Goal: Information Seeking & Learning: Learn about a topic

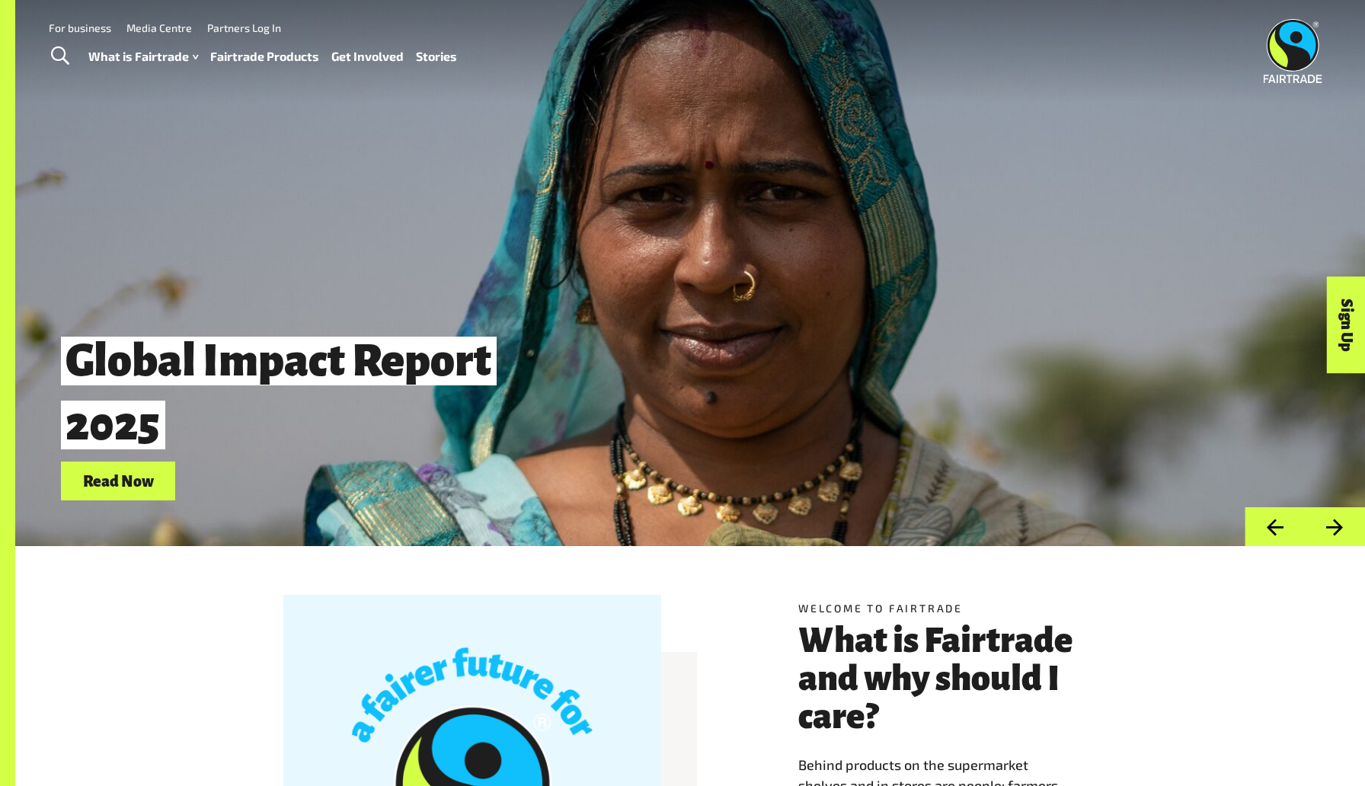
click at [74, 67] on link "Toggle Search" at bounding box center [59, 56] width 37 height 38
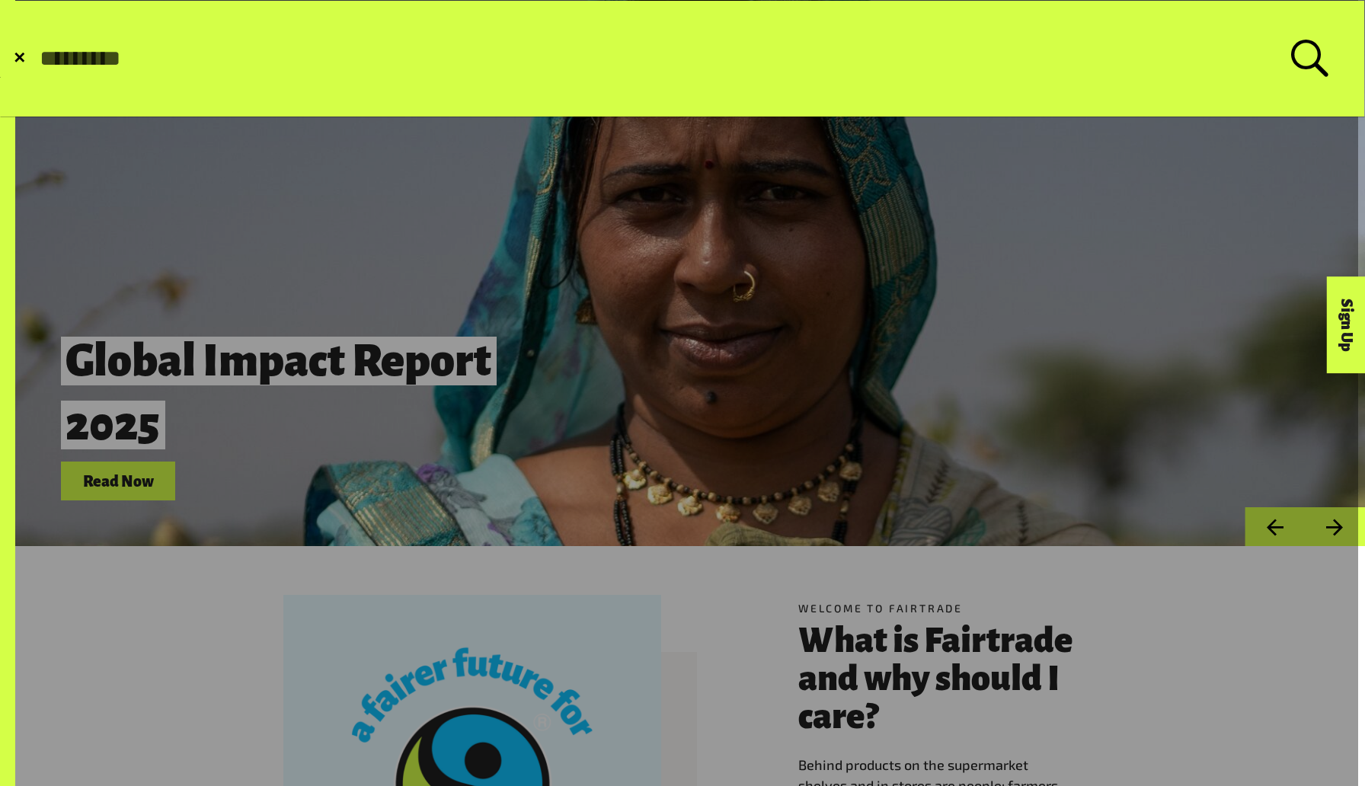
click at [16, 56] on span "✕" at bounding box center [19, 58] width 13 height 15
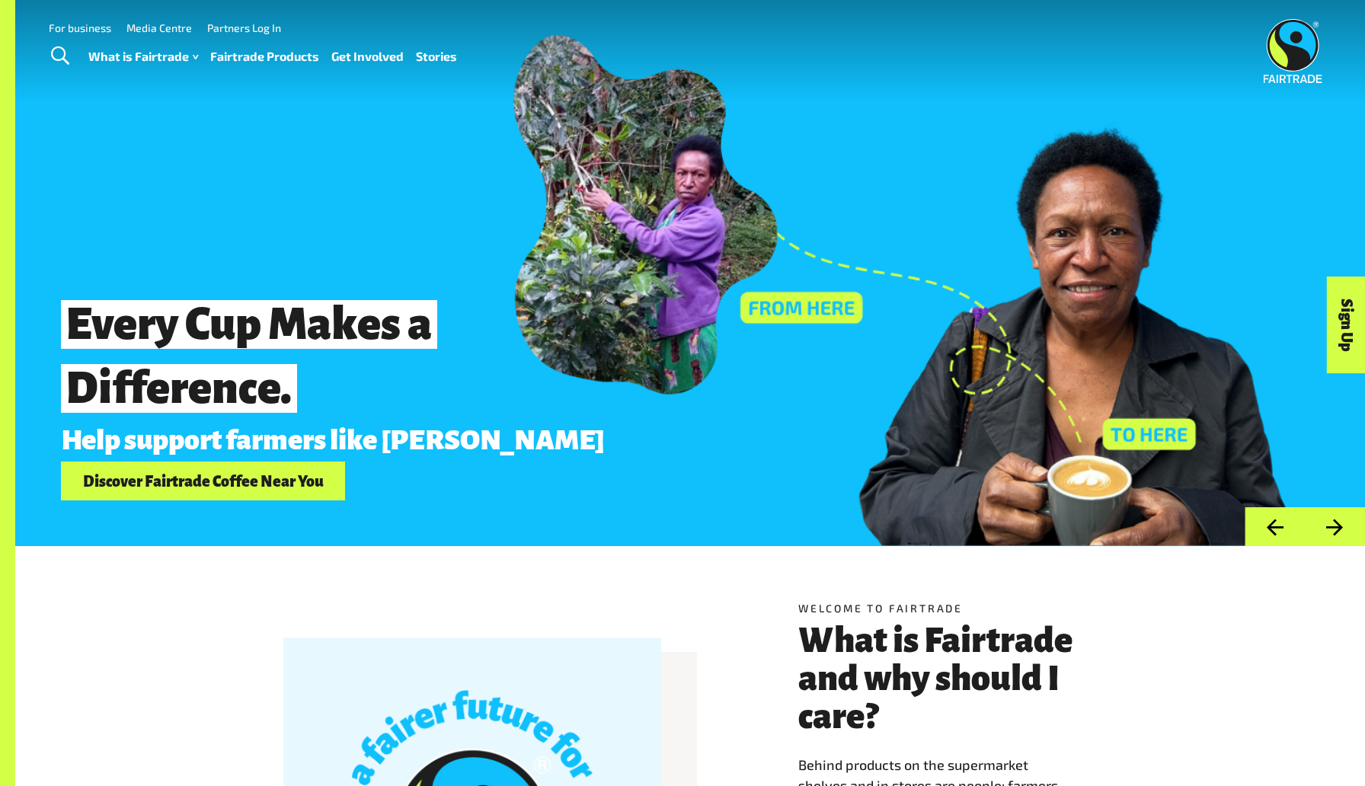
click at [455, 52] on img at bounding box center [1293, 51] width 59 height 64
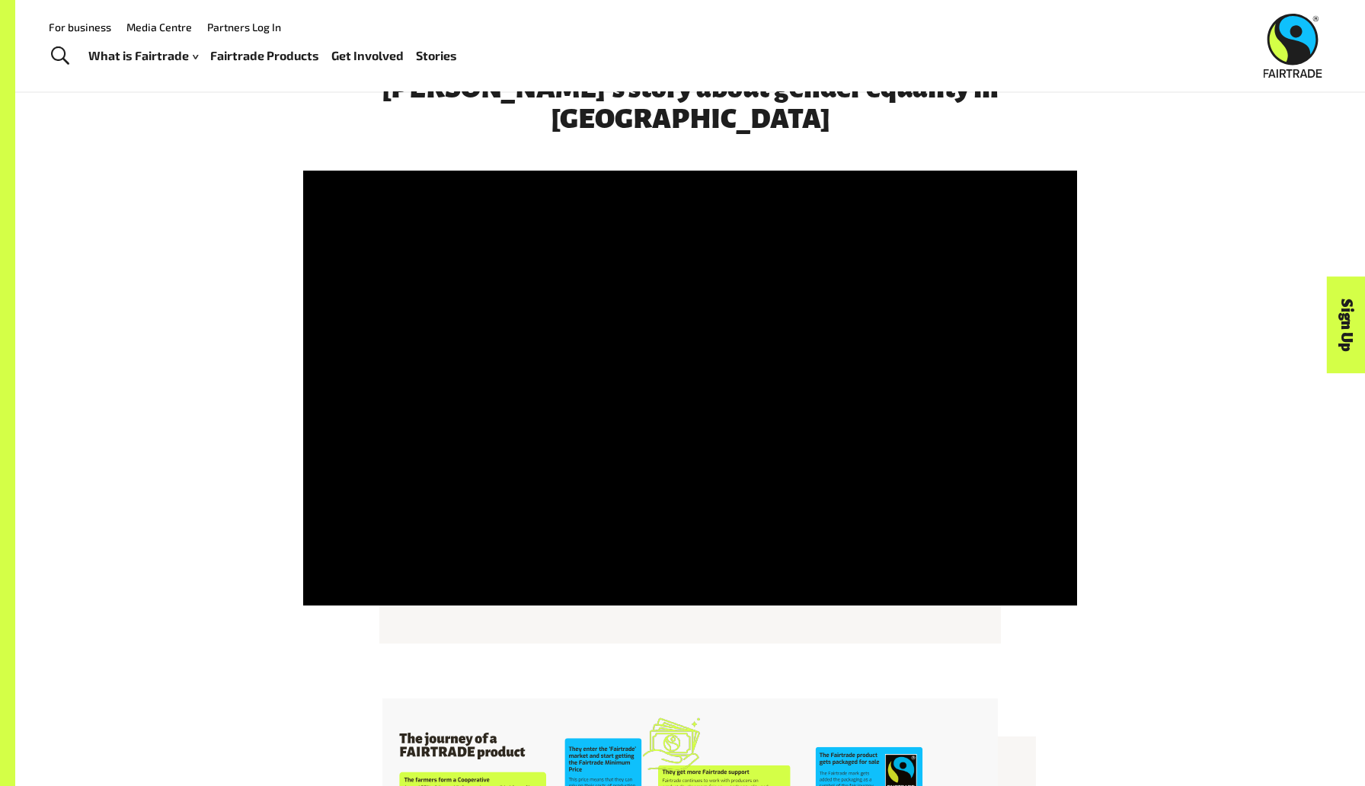
scroll to position [2437, 0]
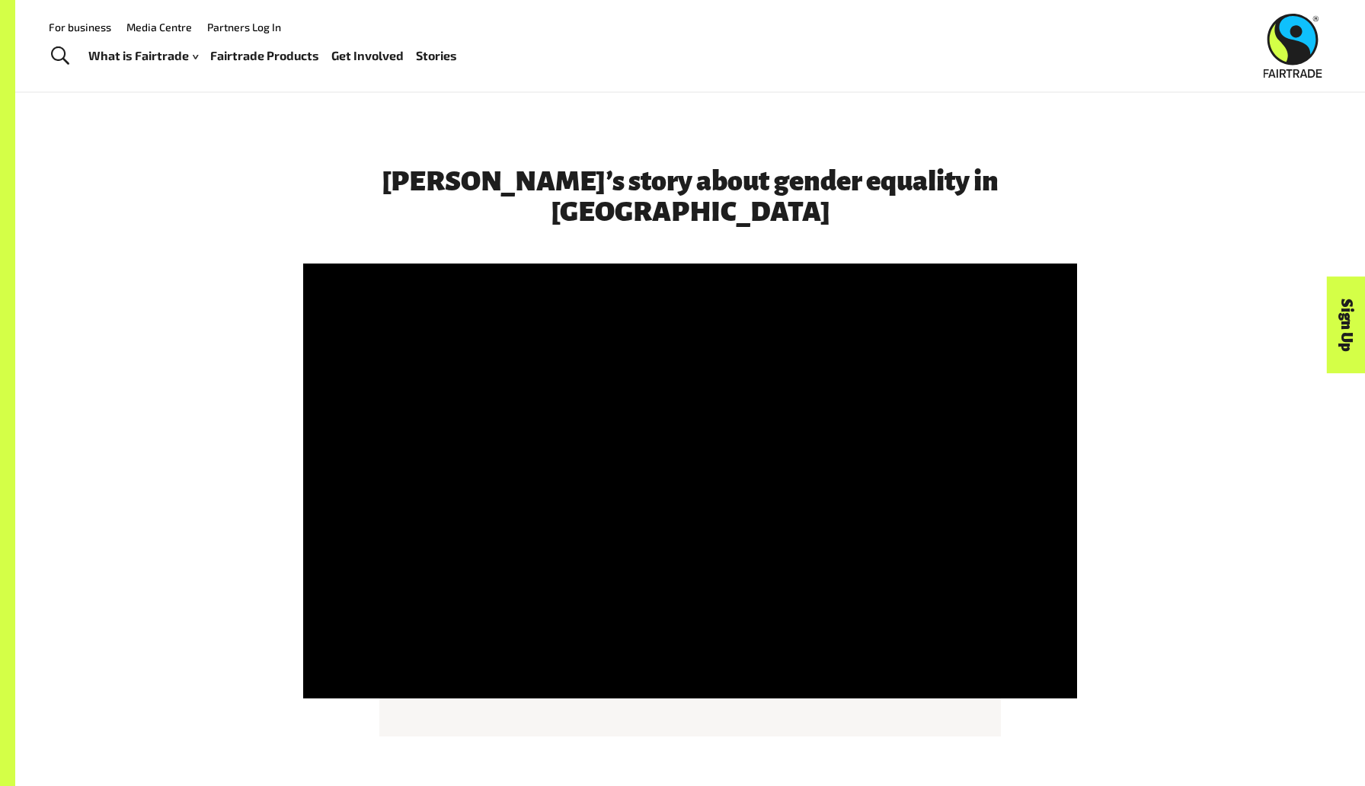
click at [1100, 239] on div "[PERSON_NAME]’s story about gender equality in [GEOGRAPHIC_DATA]" at bounding box center [690, 432] width 951 height 533
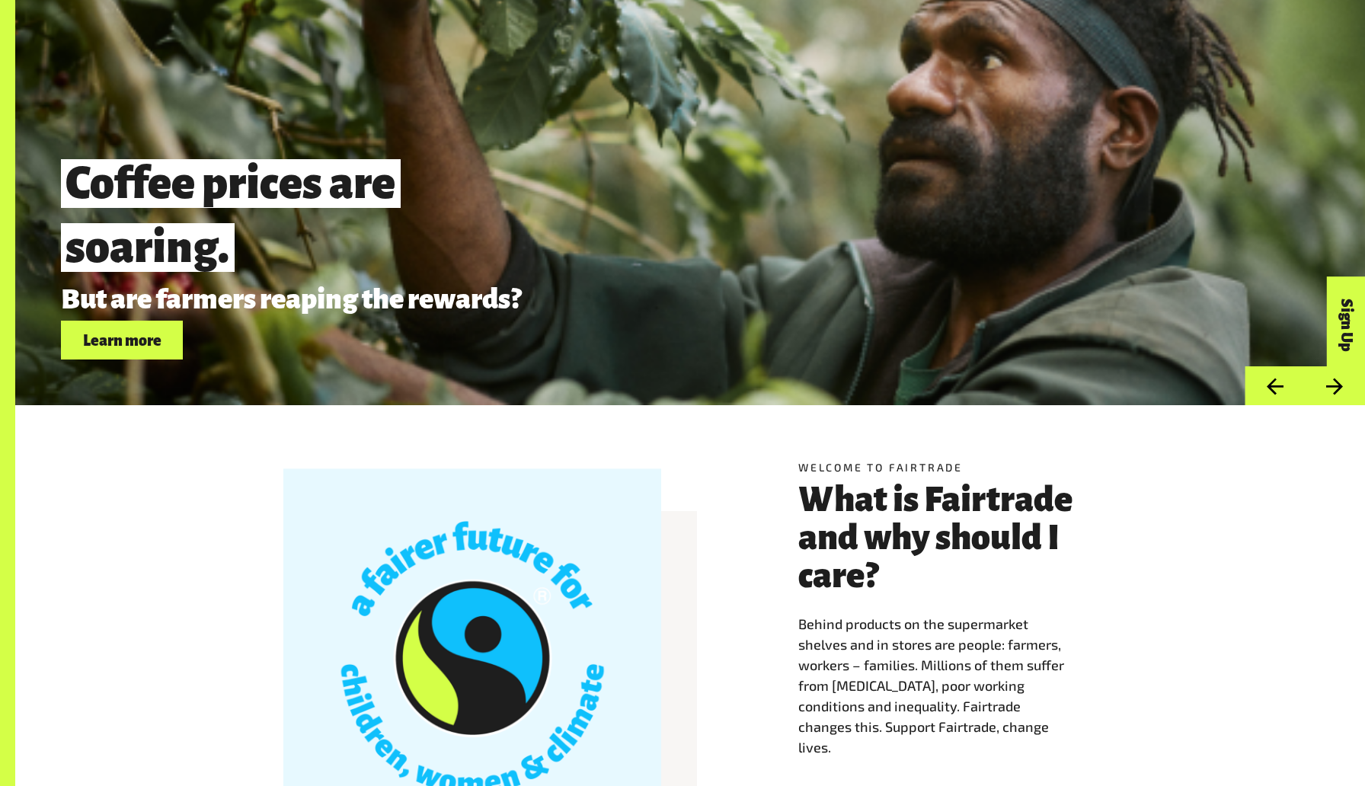
scroll to position [0, 0]
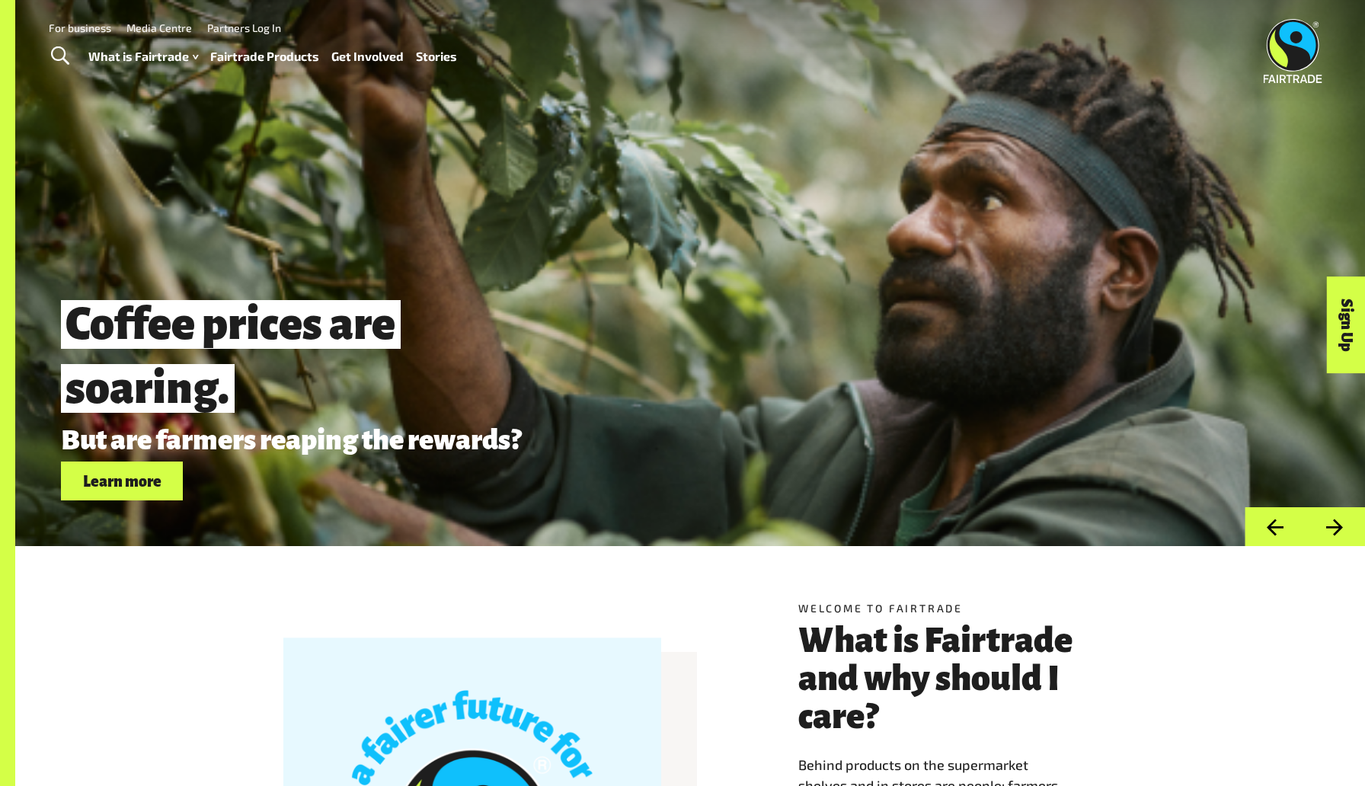
click at [1319, 41] on img at bounding box center [1293, 51] width 59 height 64
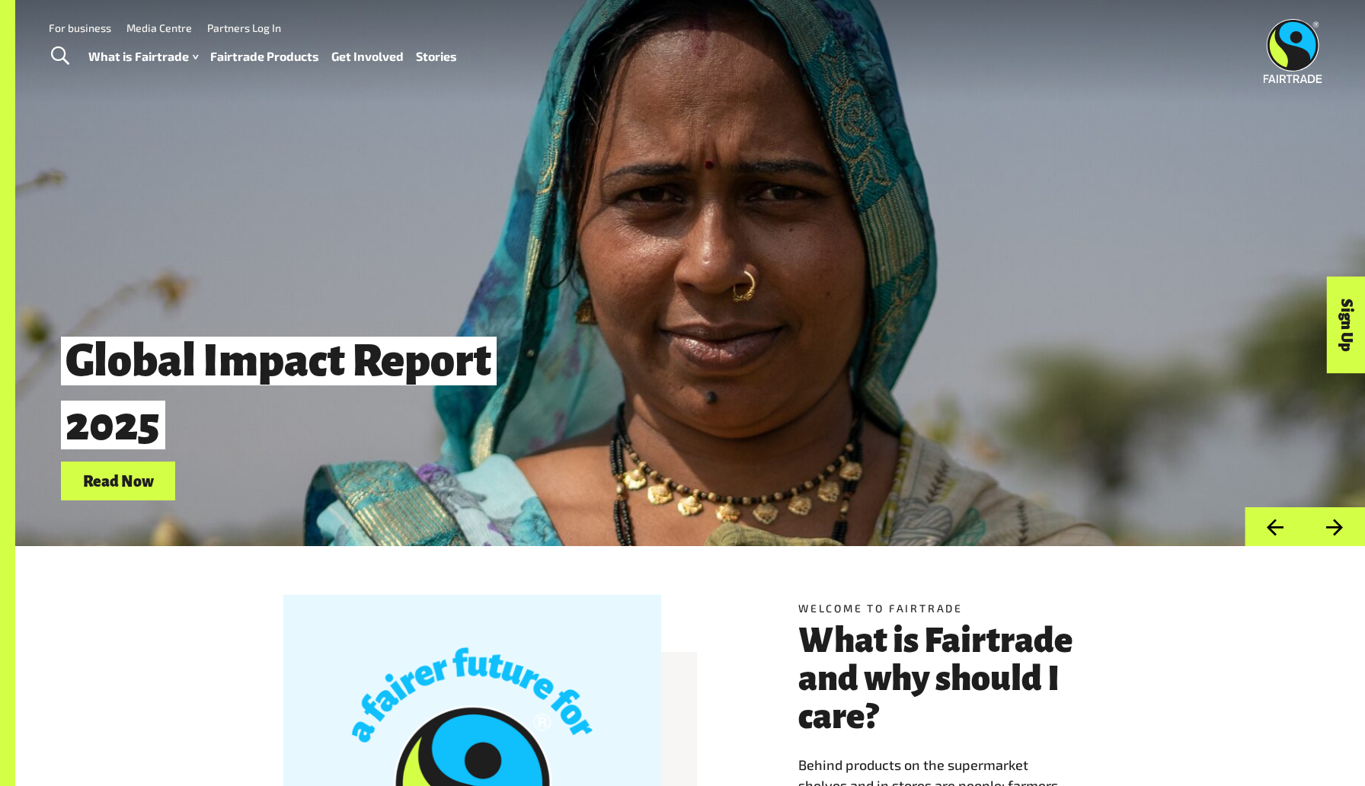
click at [59, 53] on span "Toggle Search" at bounding box center [60, 56] width 18 height 20
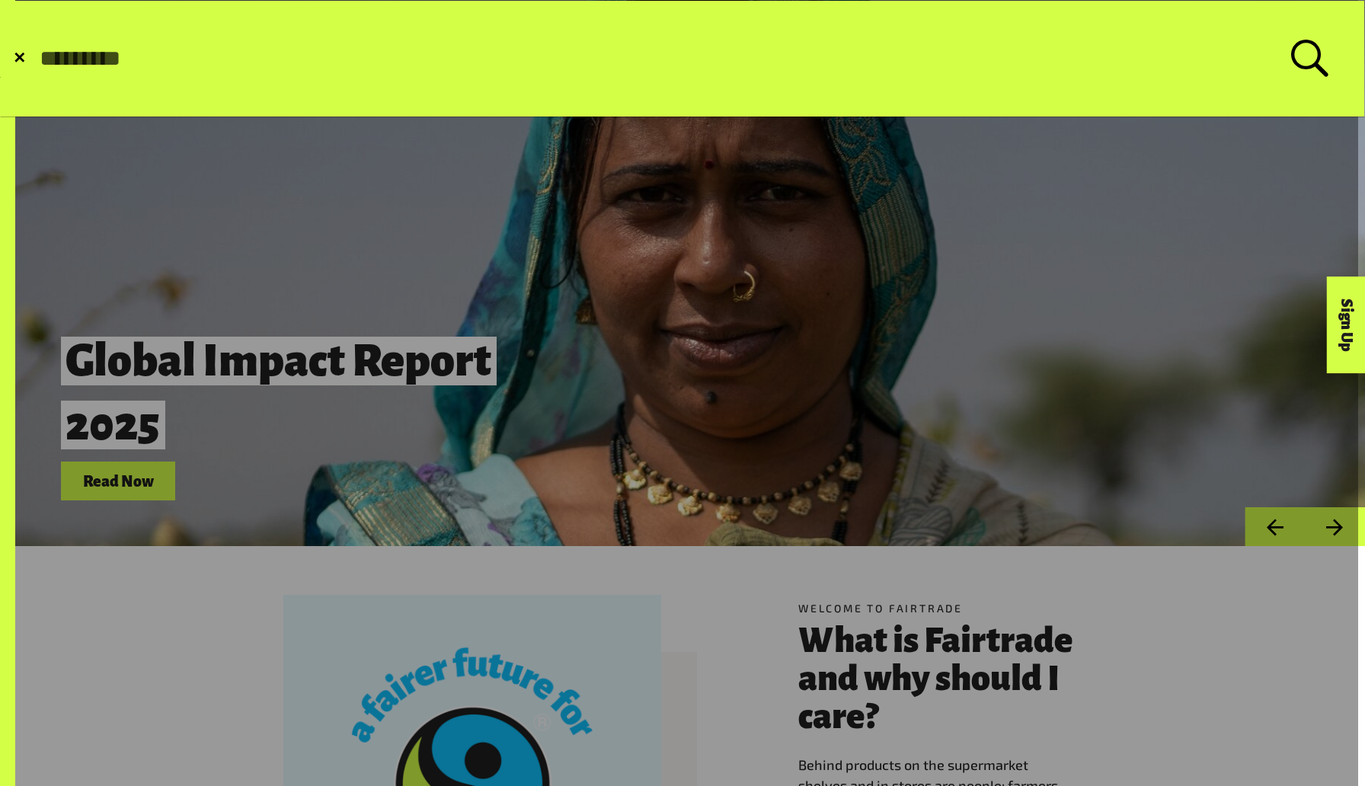
click at [21, 74] on form "✕ Search for:" at bounding box center [682, 59] width 1363 height 116
click at [19, 66] on span "✕" at bounding box center [19, 58] width 13 height 15
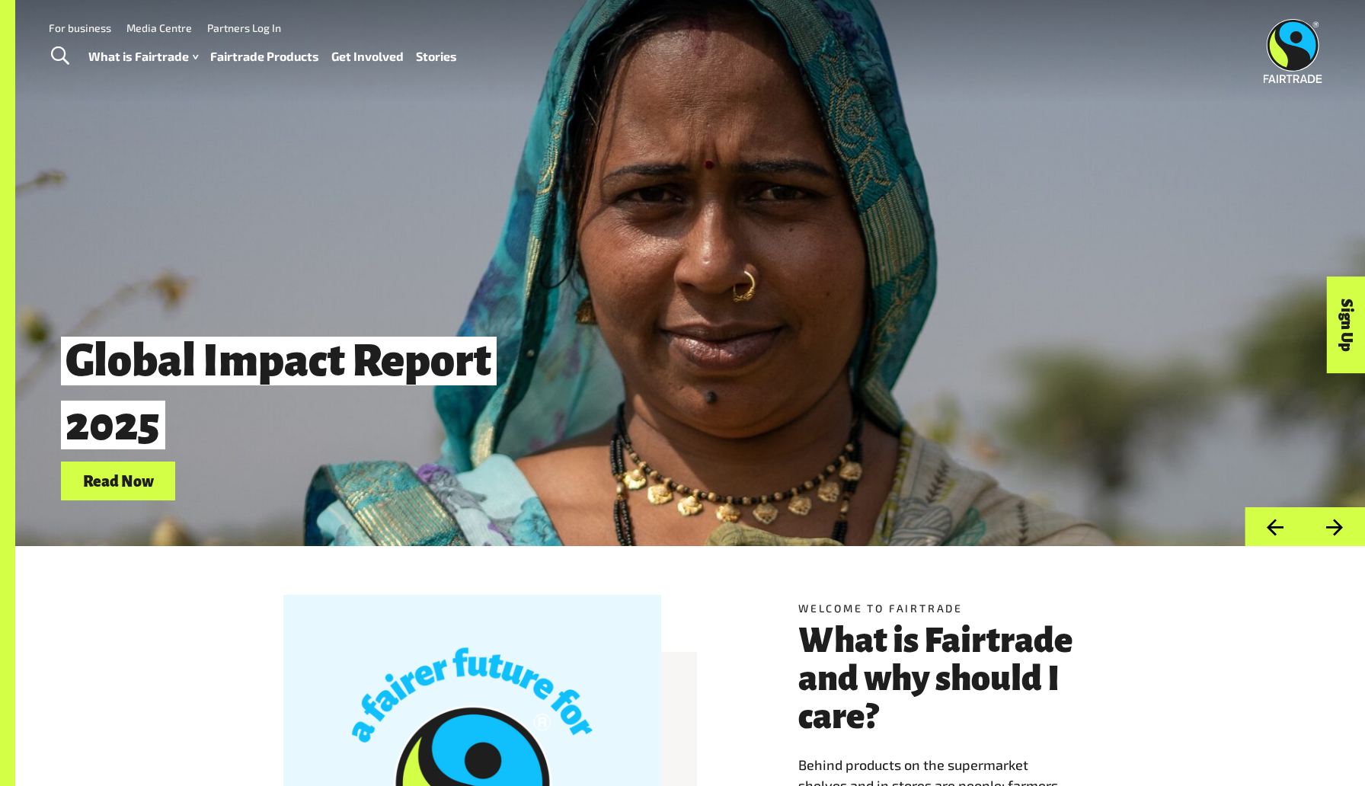
click at [43, 64] on link "Toggle Search" at bounding box center [59, 56] width 37 height 38
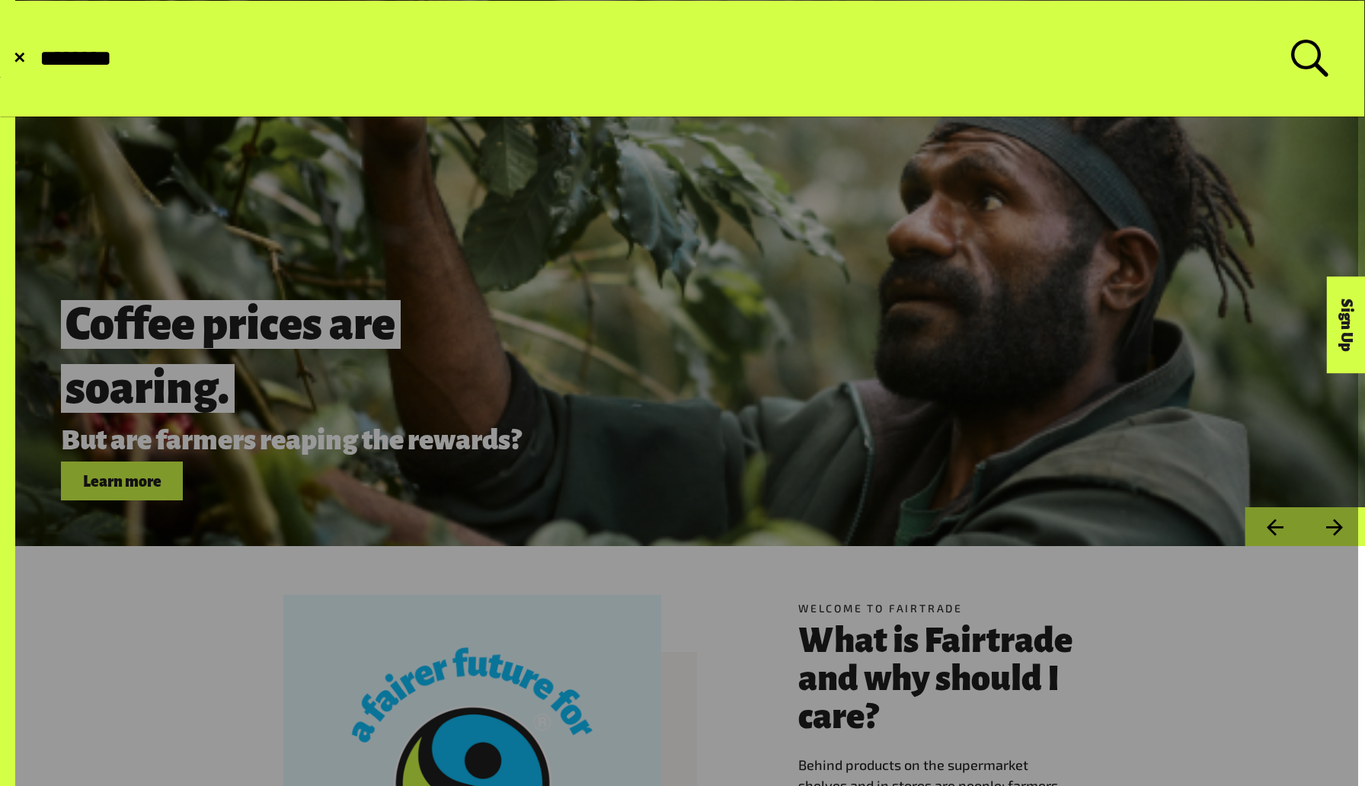
type input "********"
click at [37, 59] on button "Submit Search" at bounding box center [37, 59] width 1 height 1
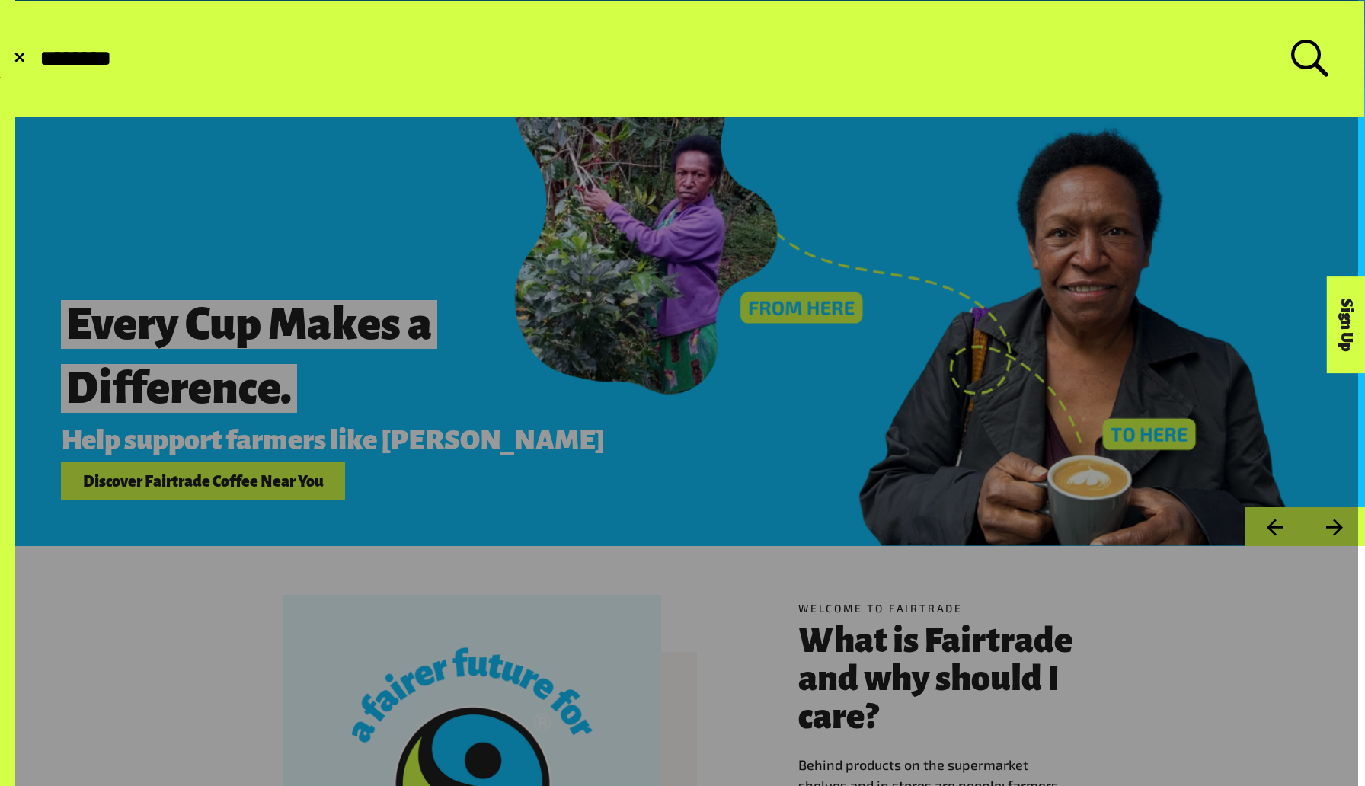
click at [1299, 32] on form "✕ Search for: ********" at bounding box center [682, 59] width 1363 height 116
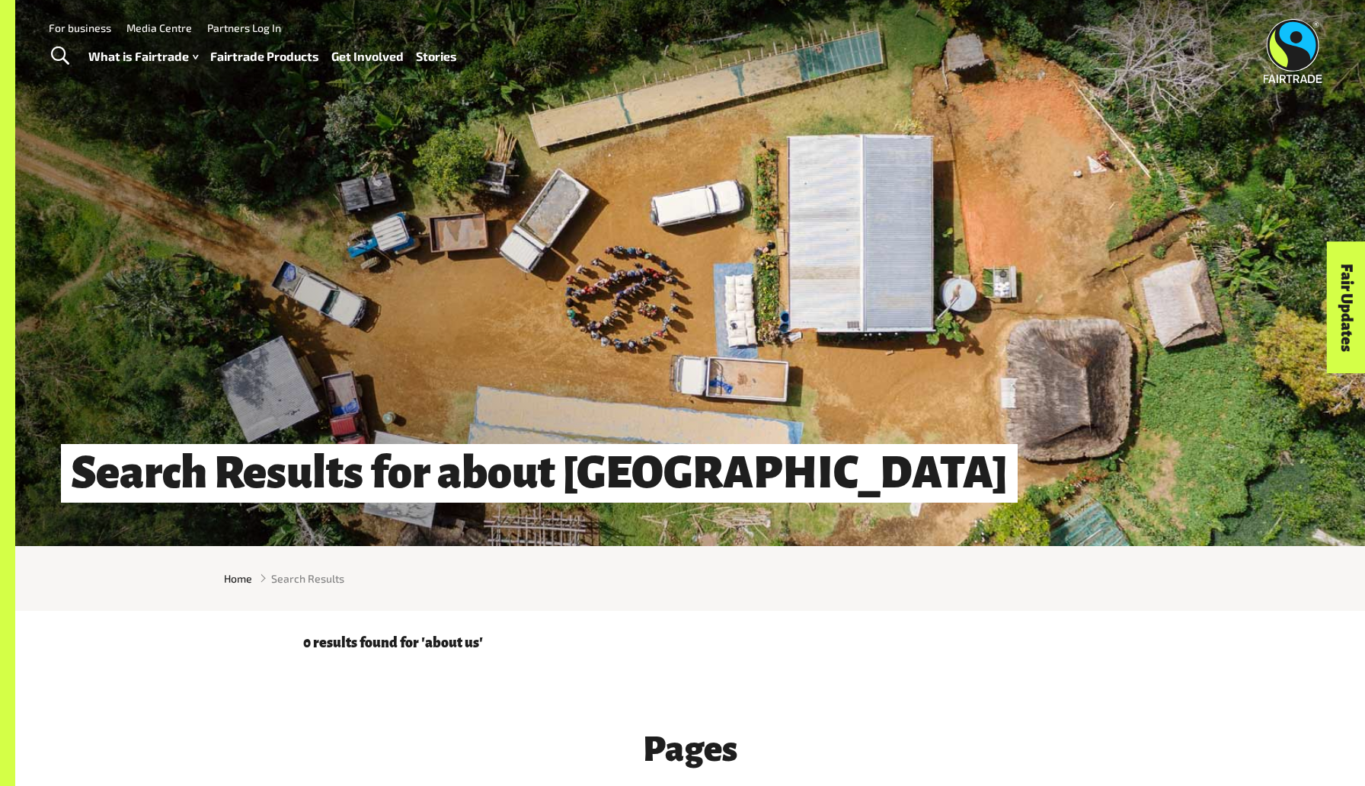
click at [67, 43] on link "Toggle Search" at bounding box center [59, 56] width 37 height 38
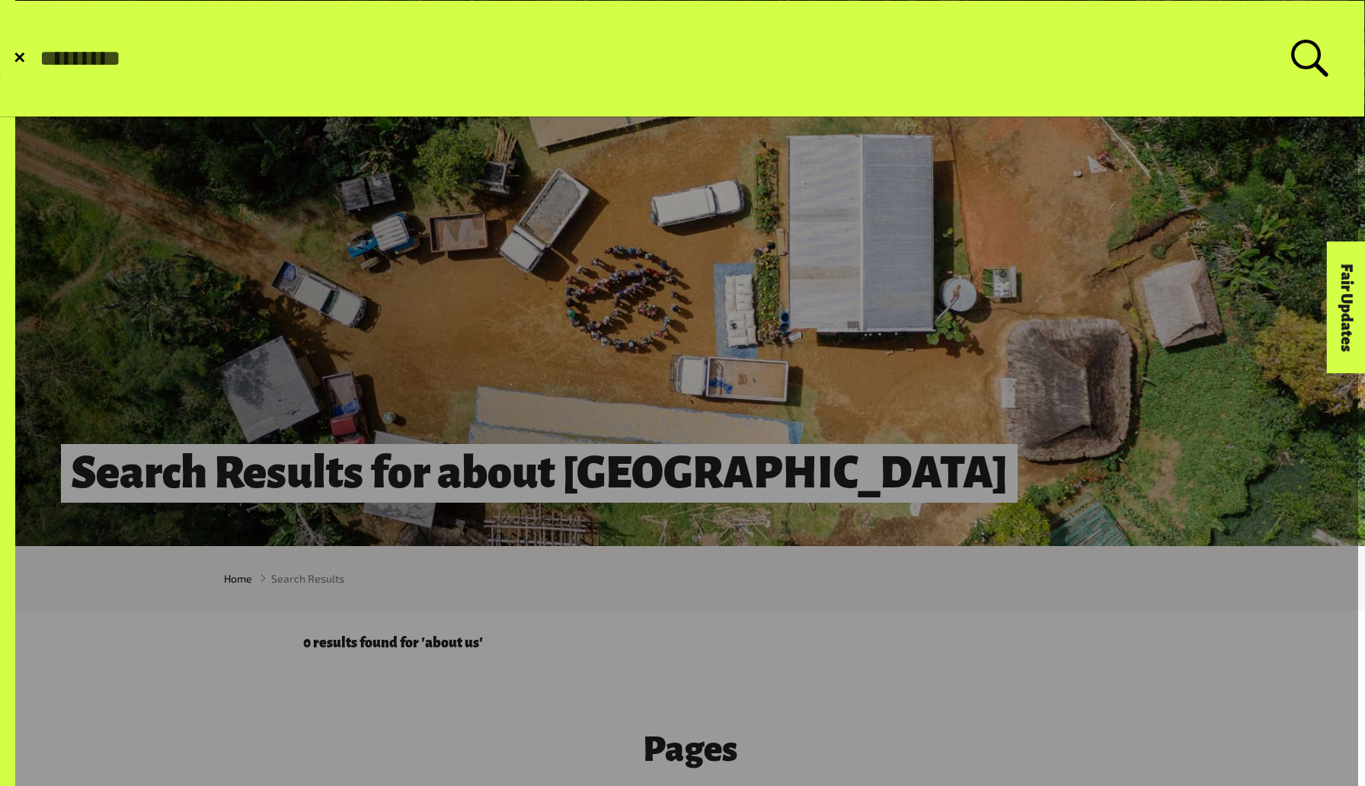
click at [28, 38] on form "✕ Search for:" at bounding box center [682, 59] width 1363 height 116
click at [18, 69] on form "✕ Search for:" at bounding box center [682, 59] width 1363 height 116
click at [30, 58] on form "✕ Search for:" at bounding box center [682, 59] width 1363 height 116
click at [22, 51] on span "✕" at bounding box center [19, 58] width 13 height 15
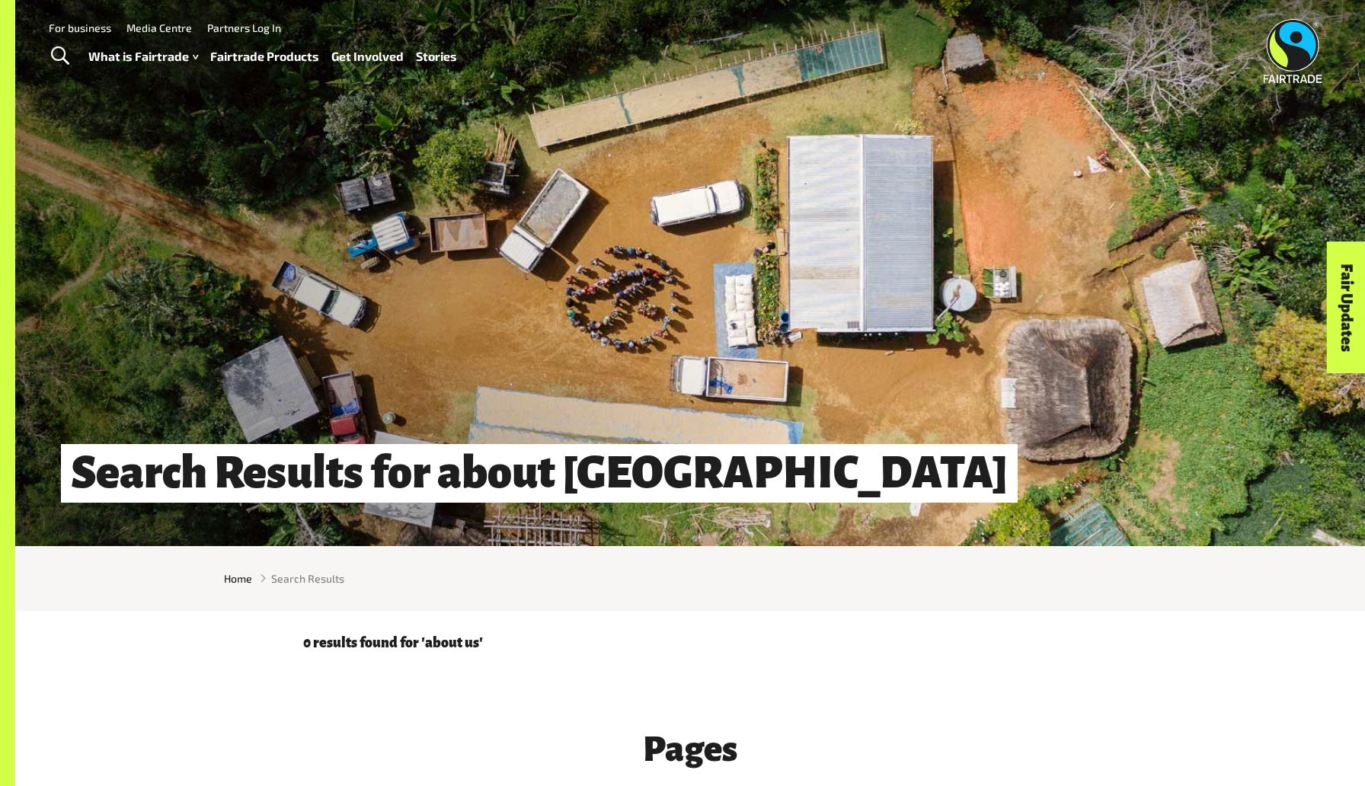
click at [435, 54] on link "Stories" at bounding box center [436, 57] width 41 height 22
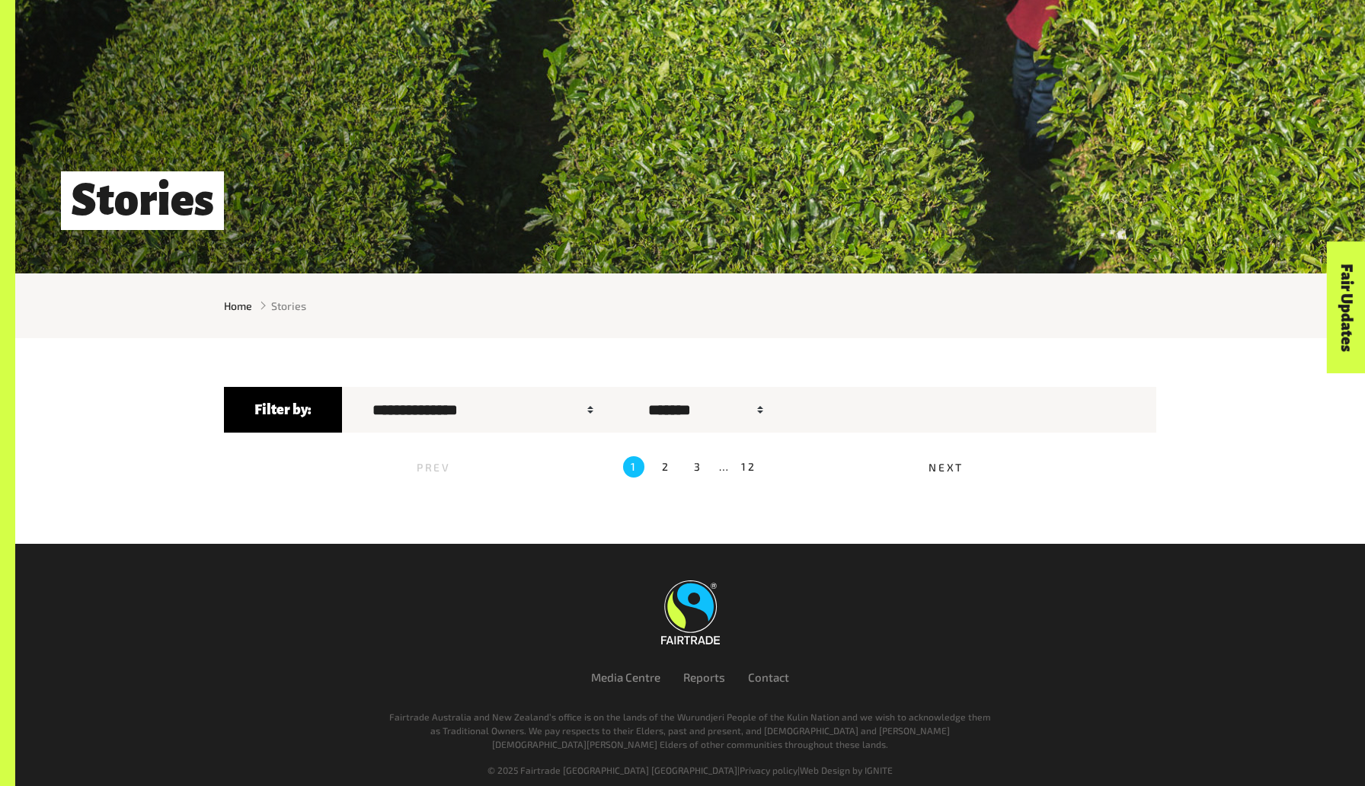
scroll to position [274, 0]
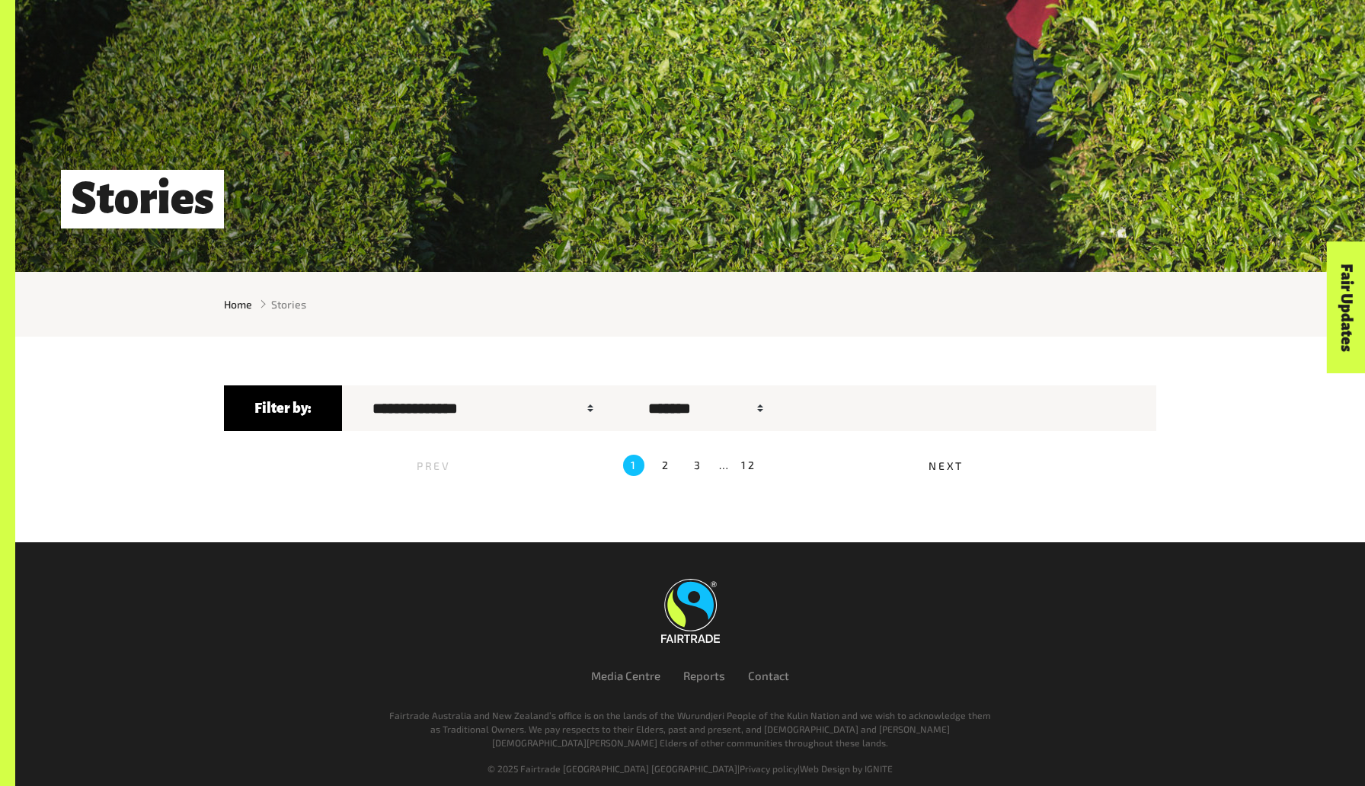
click at [292, 302] on span "Stories" at bounding box center [288, 304] width 35 height 16
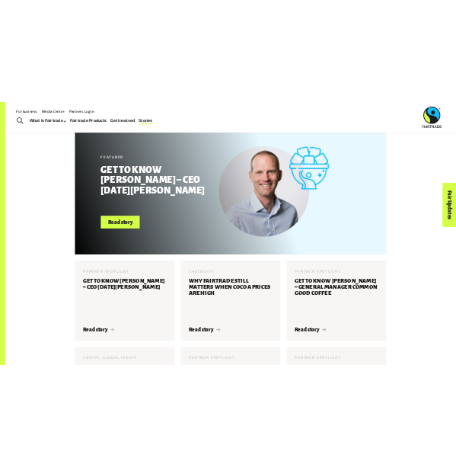
scroll to position [407, 0]
